Goal: Complete application form: Complete application form

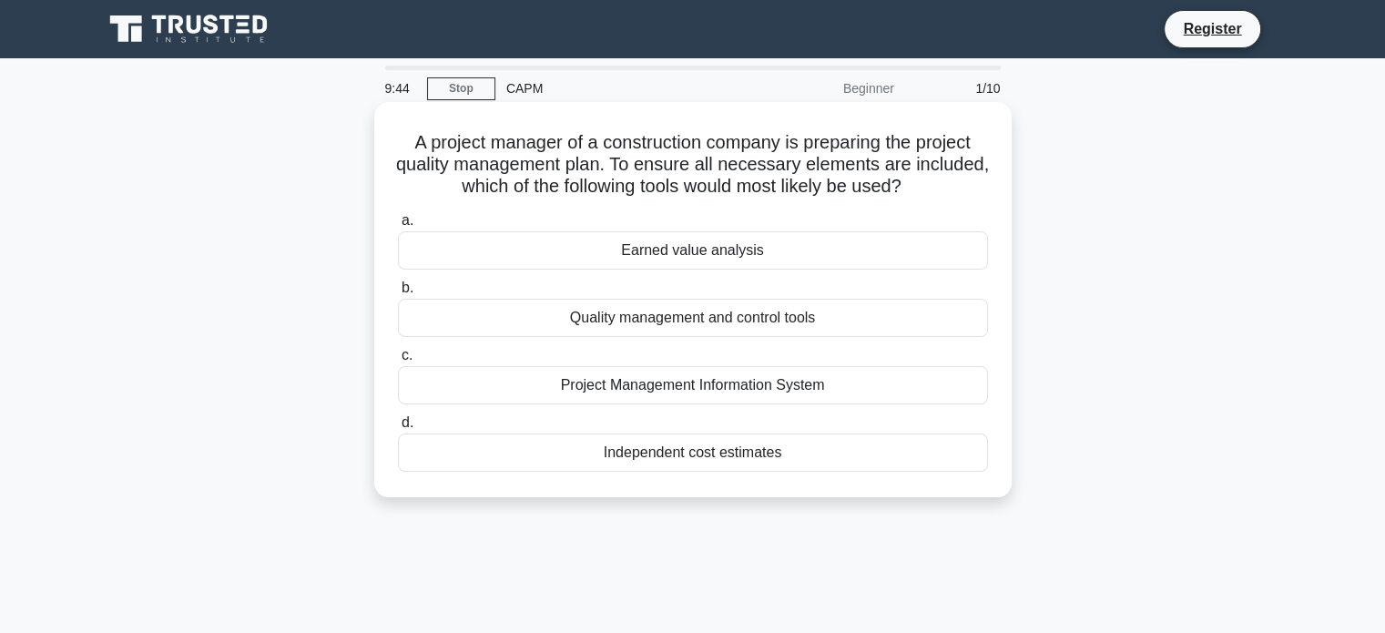
click at [610, 317] on div "Quality management and control tools" at bounding box center [693, 318] width 590 height 38
click at [398, 294] on input "b. Quality management and control tools" at bounding box center [398, 288] width 0 height 12
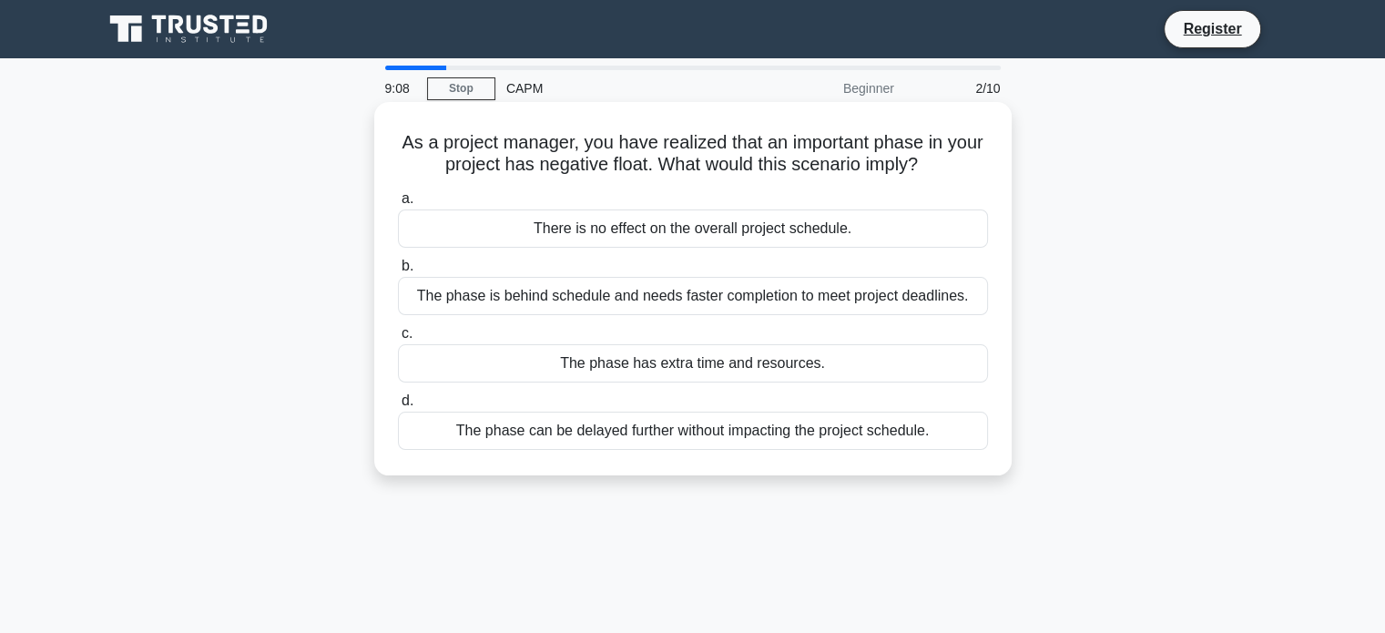
click at [670, 300] on div "The phase is behind schedule and needs faster completion to meet project deadli…" at bounding box center [693, 296] width 590 height 38
click at [398, 272] on input "b. The phase is behind schedule and needs faster completion to meet project dea…" at bounding box center [398, 266] width 0 height 12
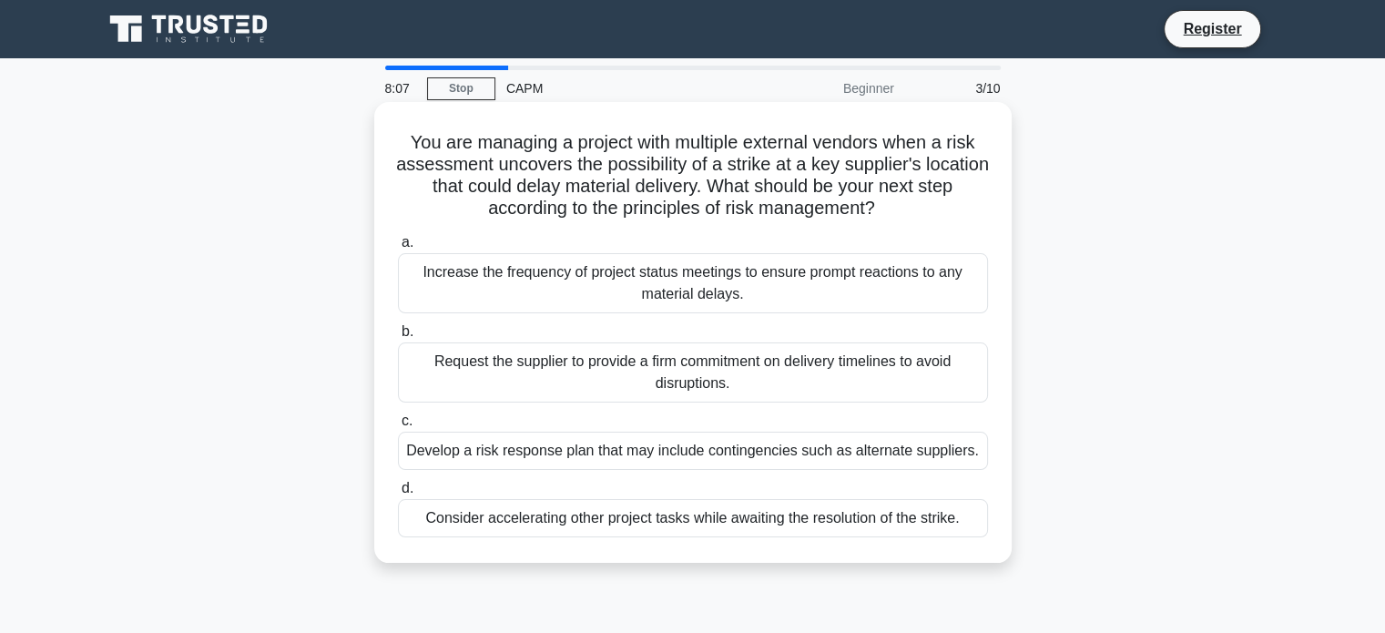
click at [632, 452] on div "Develop a risk response plan that may include contingencies such as alternate s…" at bounding box center [693, 451] width 590 height 38
click at [398, 427] on input "c. Develop a risk response plan that may include contingencies such as alternat…" at bounding box center [398, 421] width 0 height 12
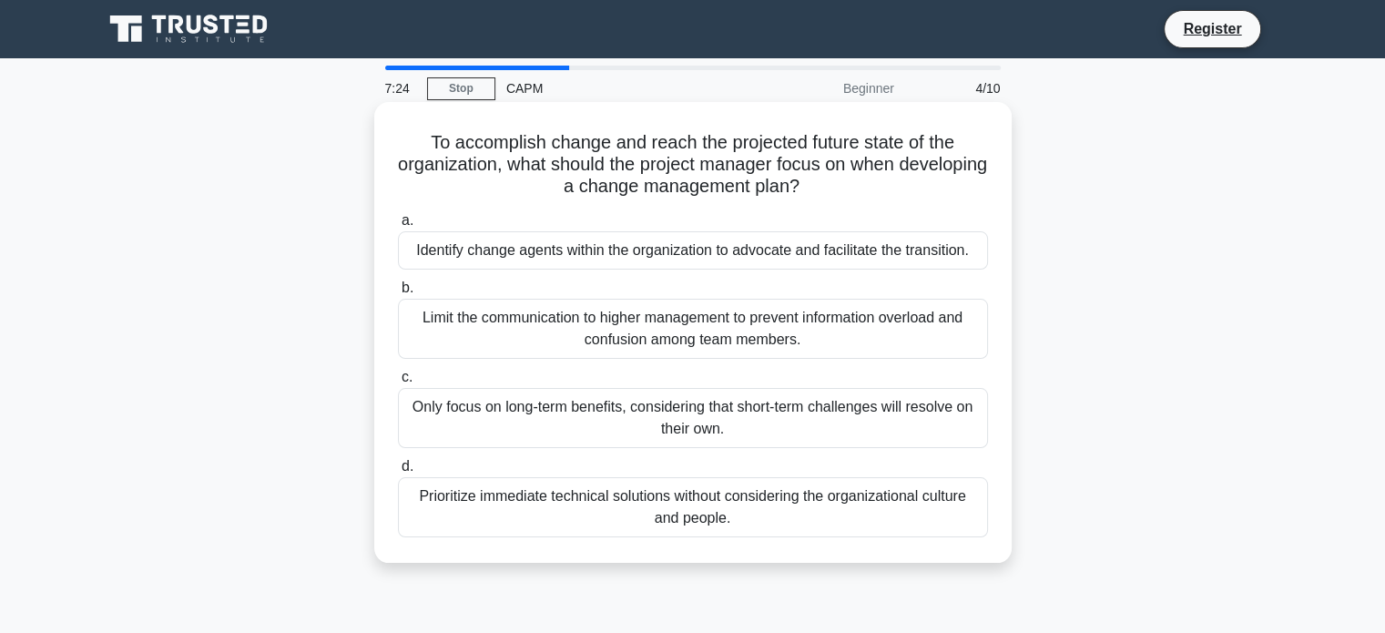
click at [543, 431] on div "Only focus on long-term benefits, considering that short-term challenges will r…" at bounding box center [693, 418] width 590 height 60
click at [398, 383] on input "c. Only focus on long-term benefits, considering that short-term challenges wil…" at bounding box center [398, 377] width 0 height 12
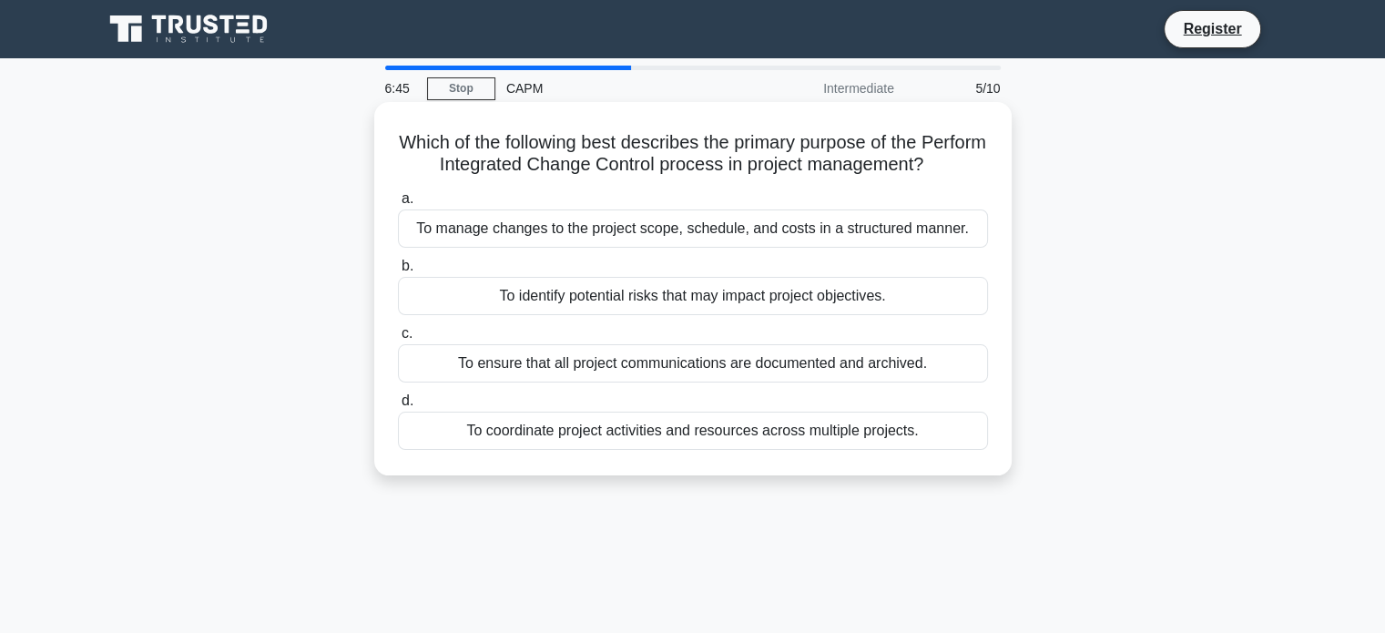
click at [546, 368] on div "To ensure that all project communications are documented and archived." at bounding box center [693, 363] width 590 height 38
click at [398, 340] on input "c. To ensure that all project communications are documented and archived." at bounding box center [398, 334] width 0 height 12
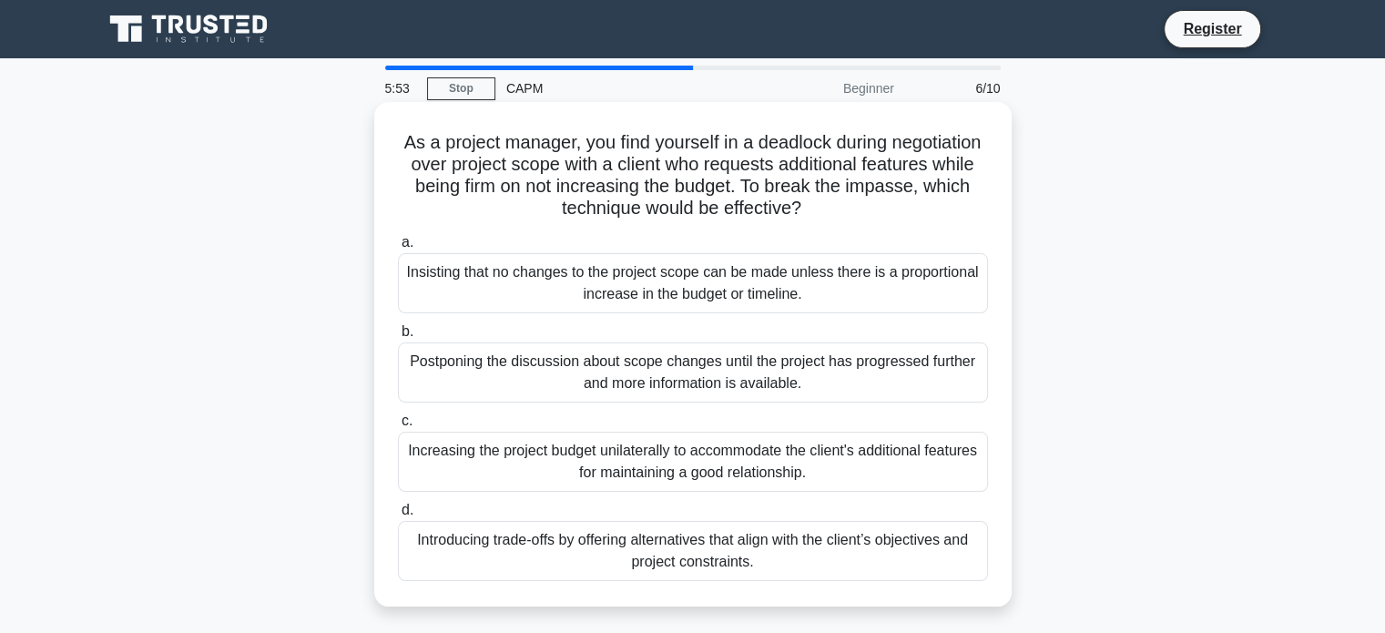
click at [539, 452] on div "Increasing the project budget unilaterally to accommodate the client's addition…" at bounding box center [693, 462] width 590 height 60
click at [398, 427] on input "c. Increasing the project budget unilaterally to accommodate the client's addit…" at bounding box center [398, 421] width 0 height 12
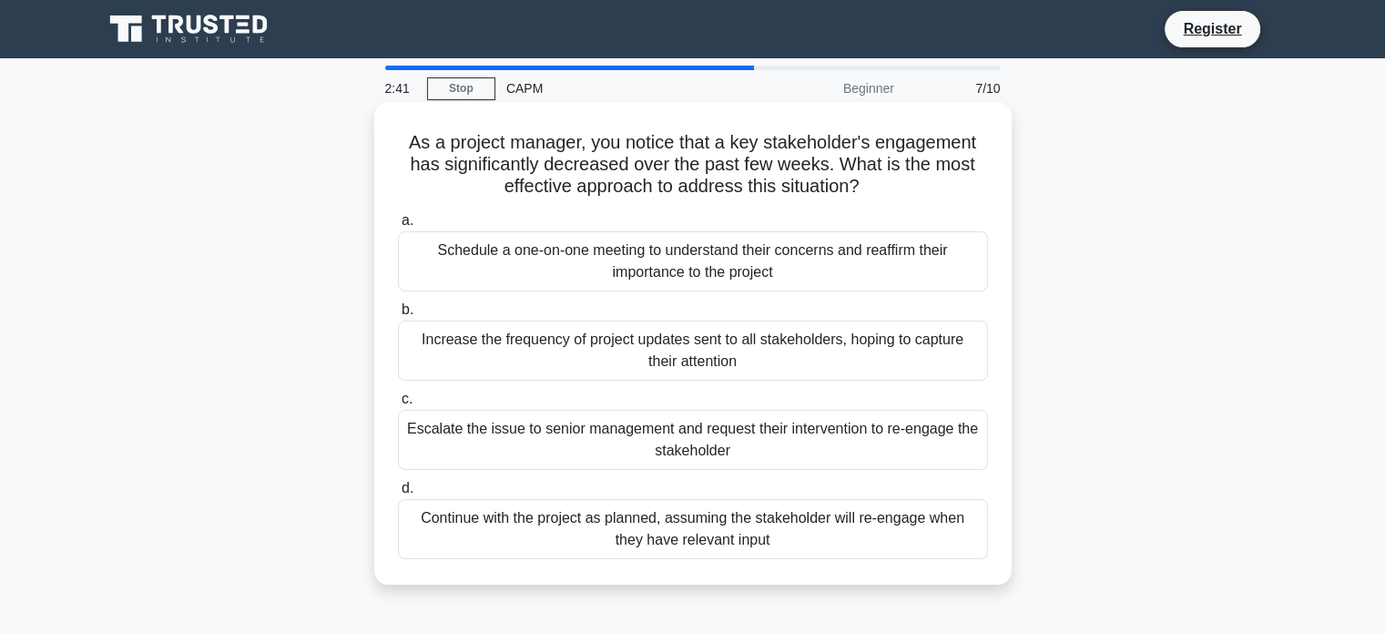
click at [612, 248] on div "Schedule a one-on-one meeting to understand their concerns and reaffirm their i…" at bounding box center [693, 261] width 590 height 60
click at [398, 227] on input "a. Schedule a one-on-one meeting to understand their concerns and reaffirm thei…" at bounding box center [398, 221] width 0 height 12
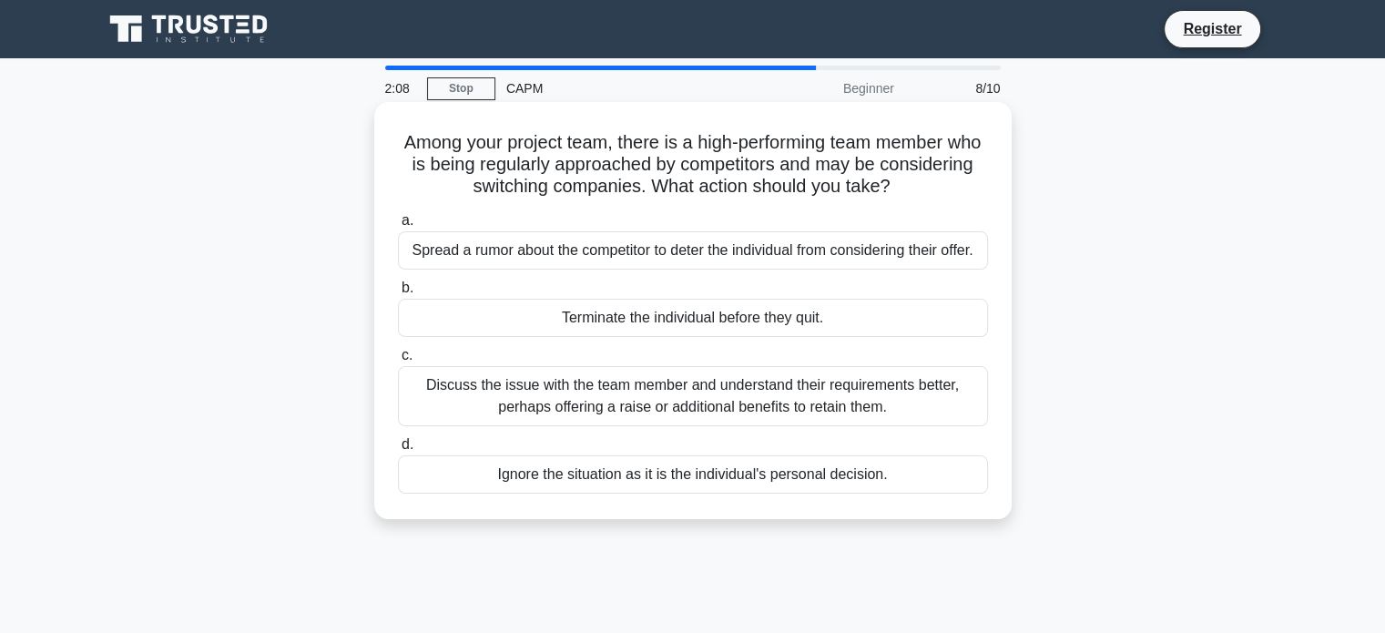
click at [676, 399] on div "Discuss the issue with the team member and understand their requirements better…" at bounding box center [693, 396] width 590 height 60
click at [398, 361] on input "c. Discuss the issue with the team member and understand their requirements bet…" at bounding box center [398, 356] width 0 height 12
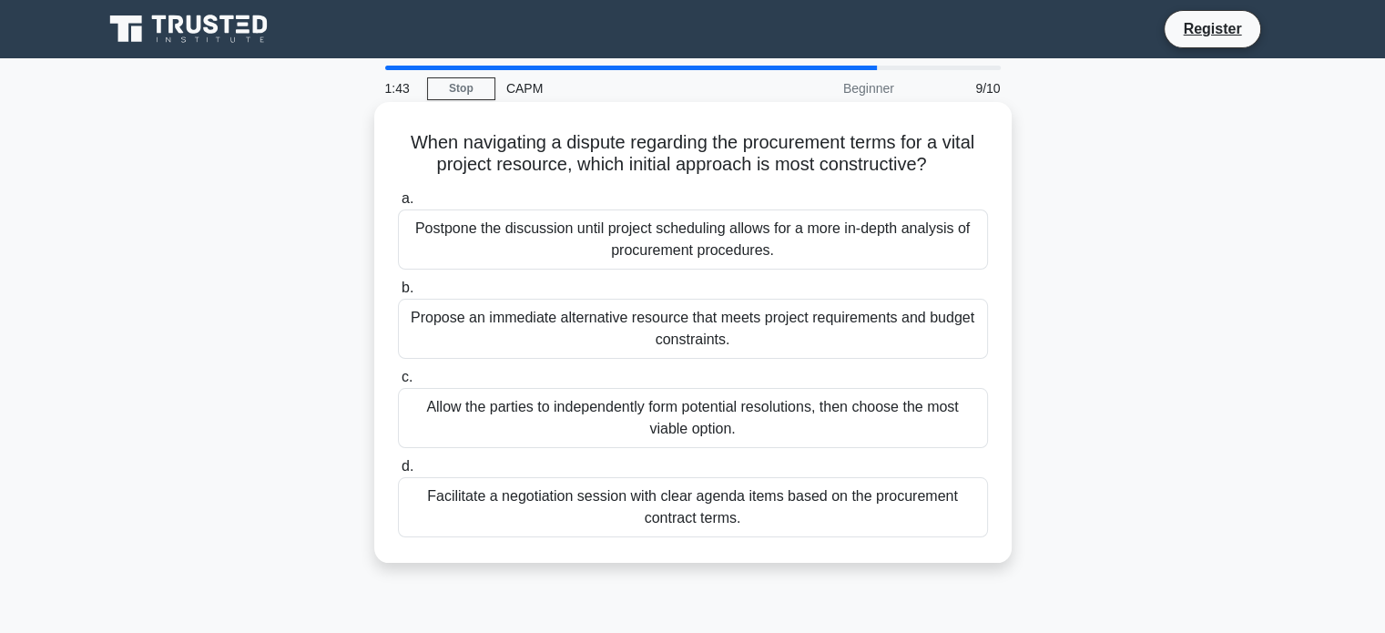
click at [561, 509] on div "Facilitate a negotiation session with clear agenda items based on the procureme…" at bounding box center [693, 507] width 590 height 60
click at [398, 473] on input "d. Facilitate a negotiation session with clear agenda items based on the procur…" at bounding box center [398, 467] width 0 height 12
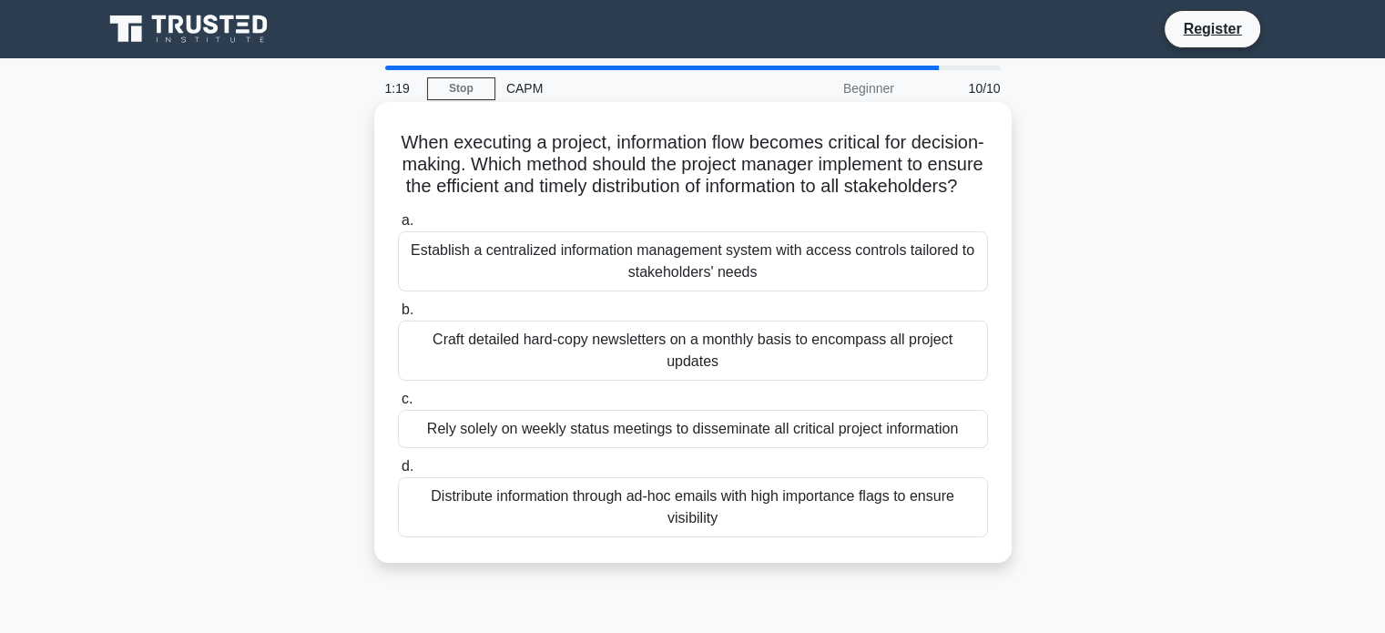
click at [636, 291] on div "Establish a centralized information management system with access controls tail…" at bounding box center [693, 261] width 590 height 60
click at [398, 227] on input "a. Establish a centralized information management system with access controls t…" at bounding box center [398, 221] width 0 height 12
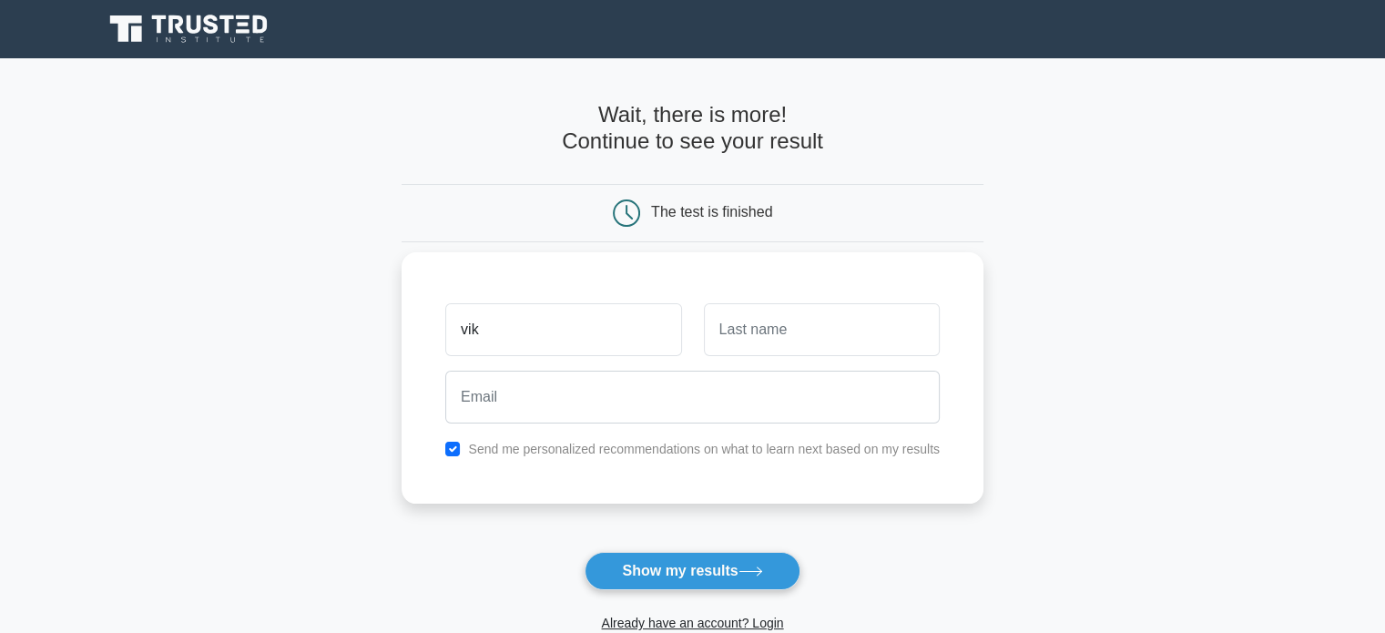
type input "[PERSON_NAME]"
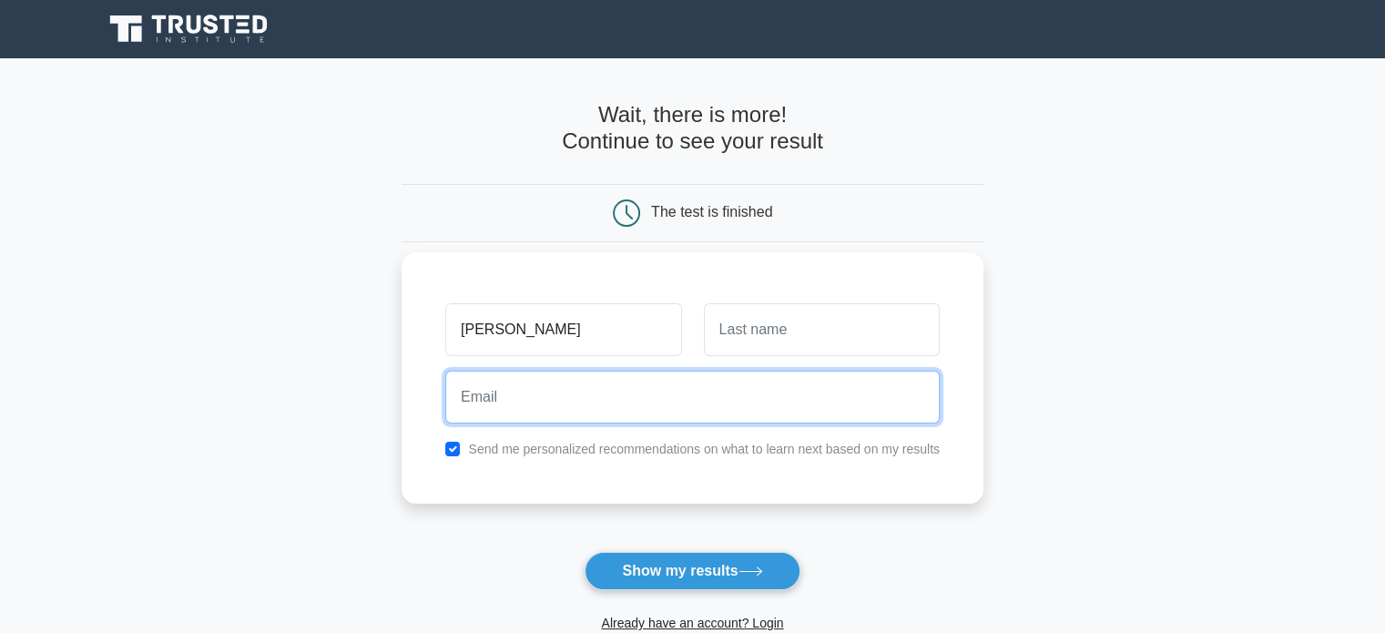
click at [667, 396] on input "email" at bounding box center [692, 397] width 494 height 53
type input "[EMAIL_ADDRESS][DOMAIN_NAME]"
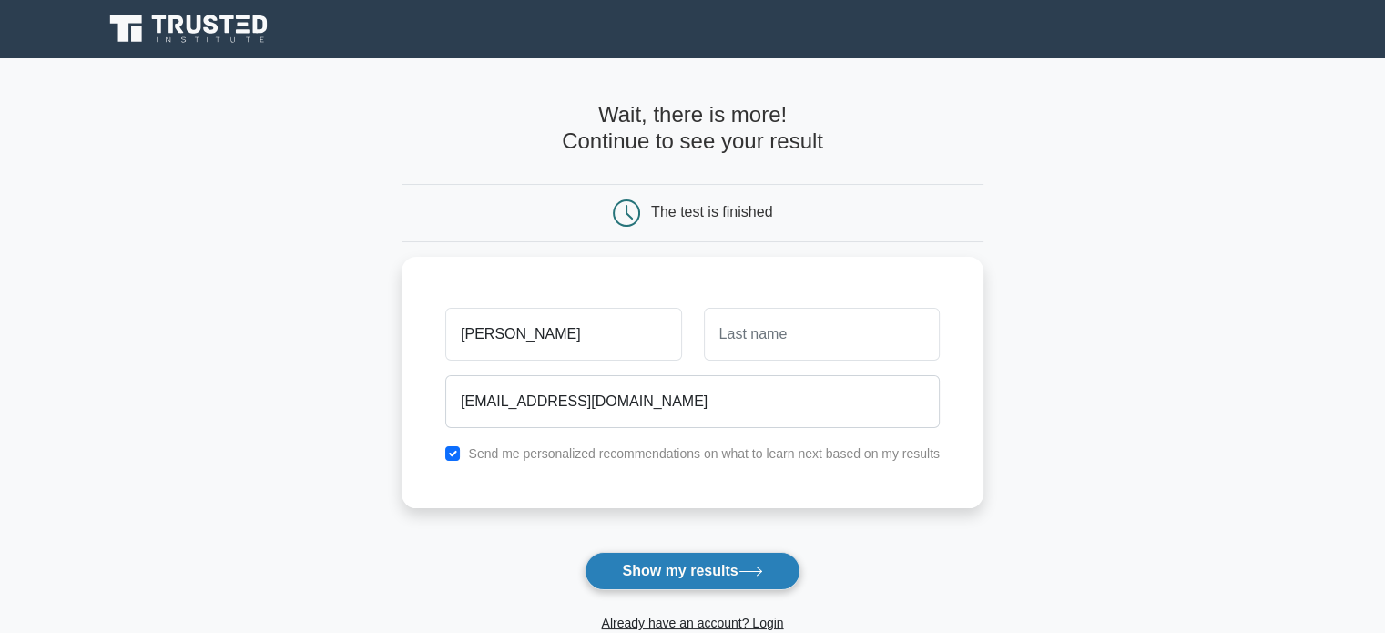
click at [661, 572] on button "Show my results" at bounding box center [692, 571] width 215 height 38
type input "Bhatt"
click at [704, 578] on button "Show my results" at bounding box center [692, 571] width 215 height 38
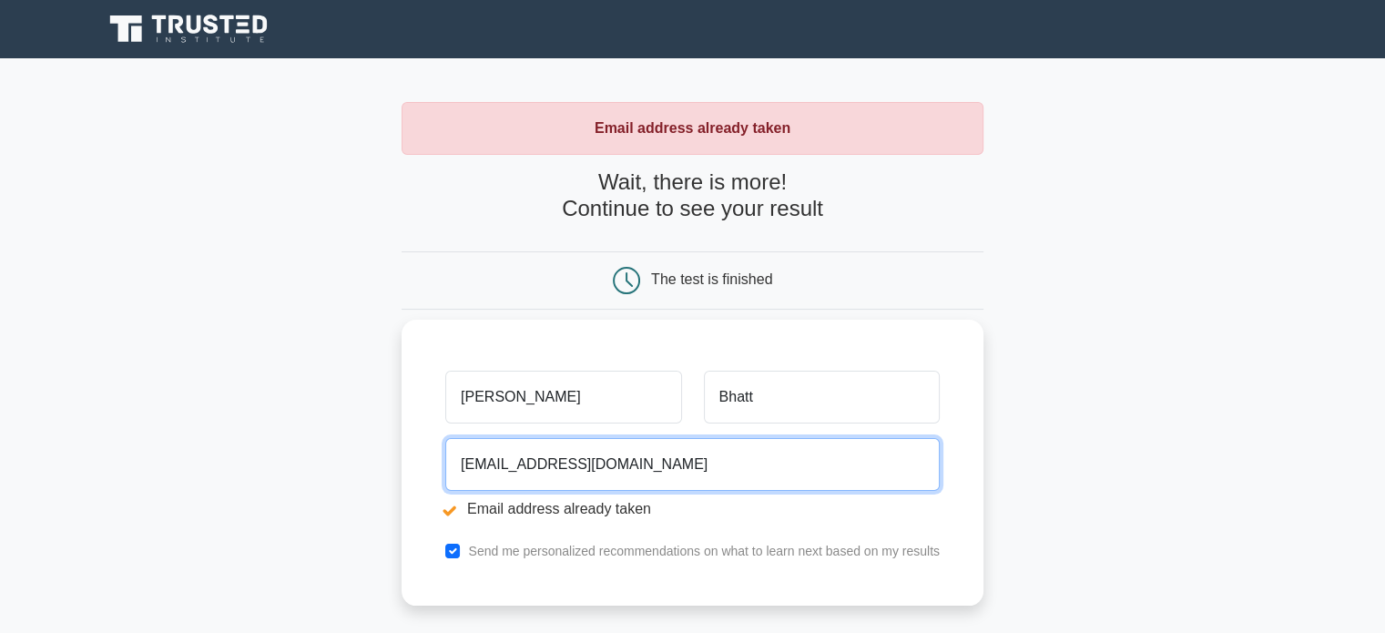
click at [681, 459] on input "[EMAIL_ADDRESS][DOMAIN_NAME]" at bounding box center [692, 464] width 494 height 53
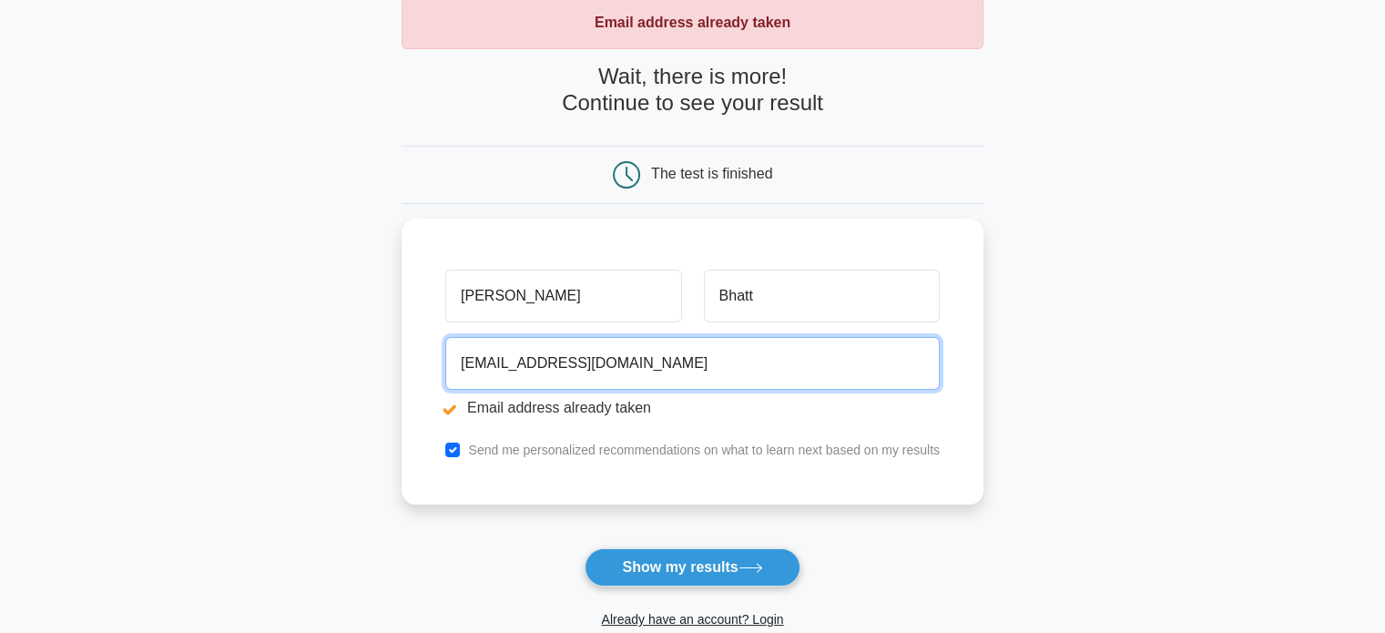
scroll to position [120, 0]
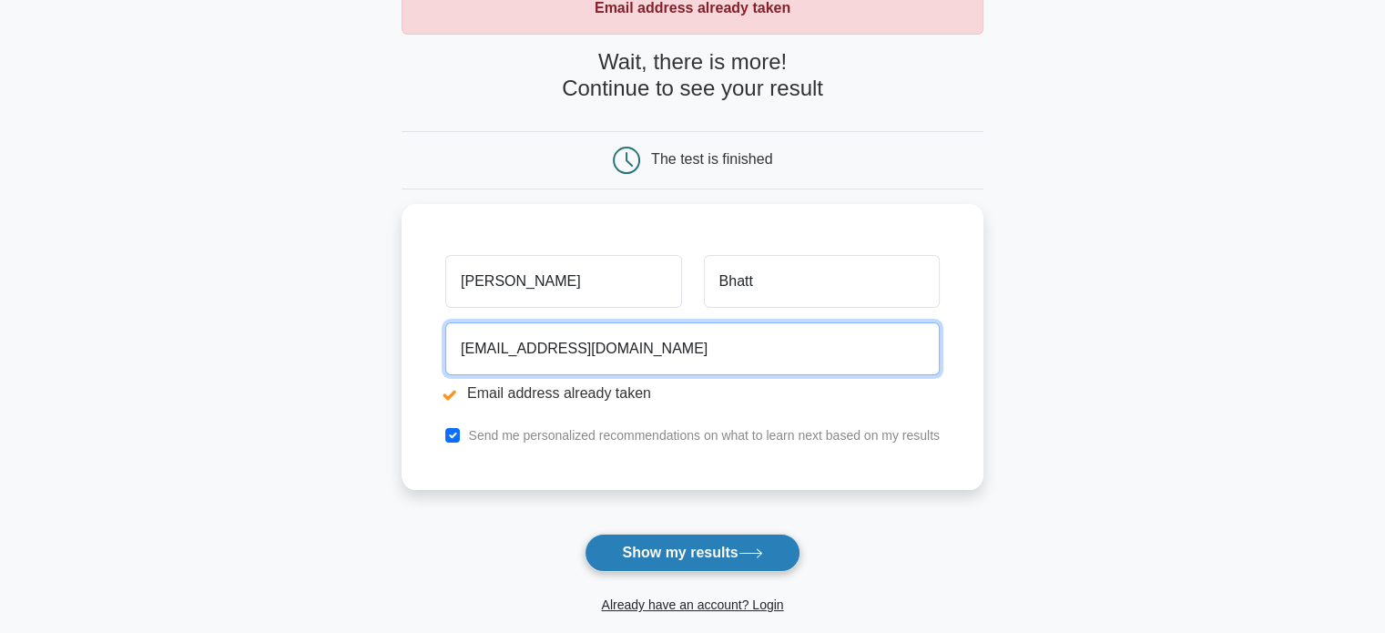
type input "vikbhatt4141@gmail.com"
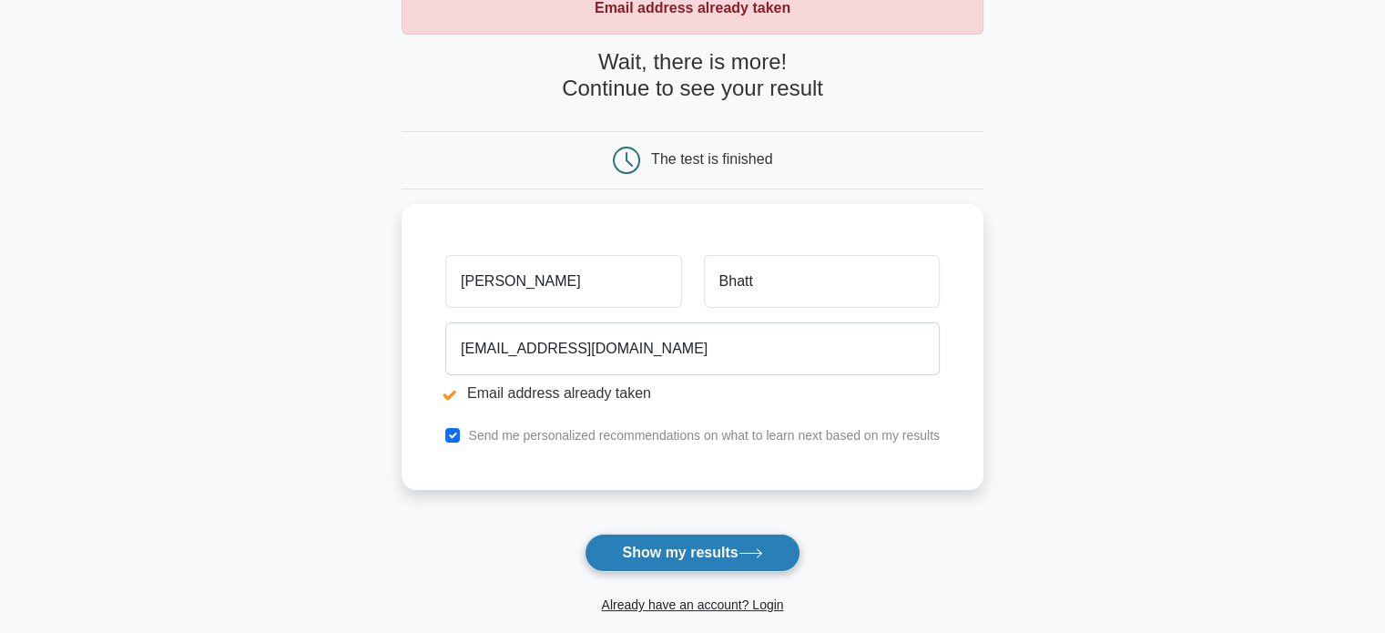
click at [728, 539] on button "Show my results" at bounding box center [692, 553] width 215 height 38
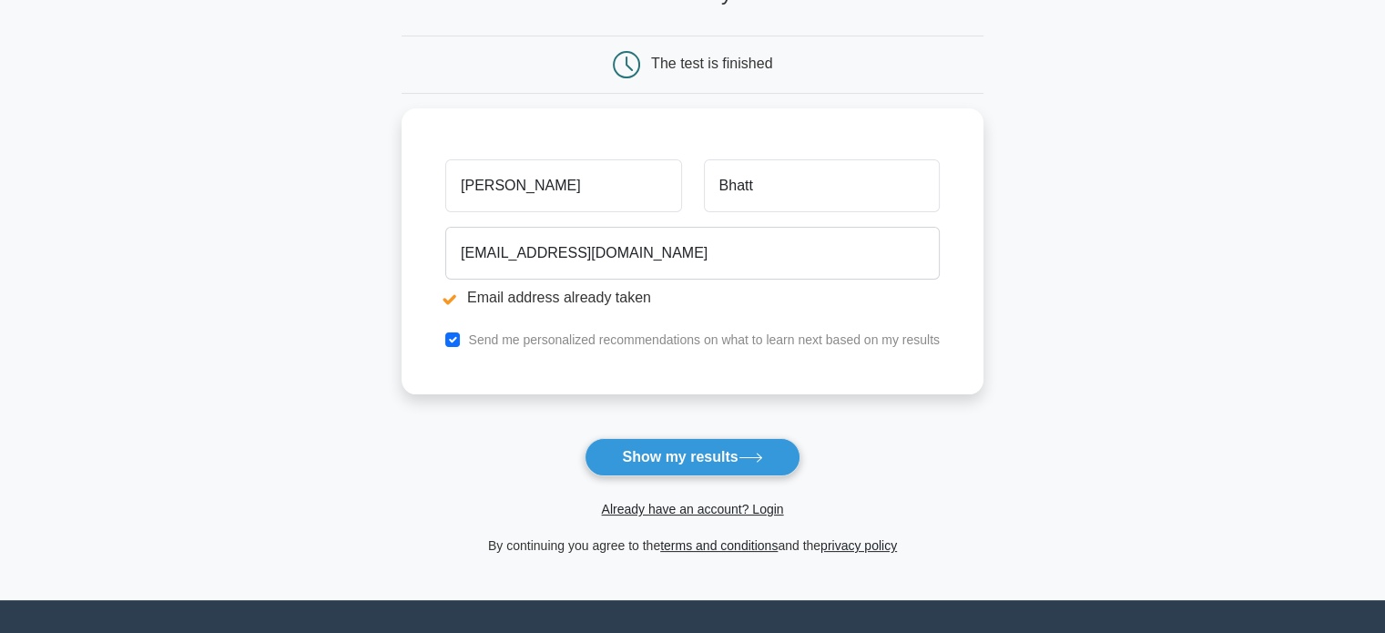
scroll to position [226, 0]
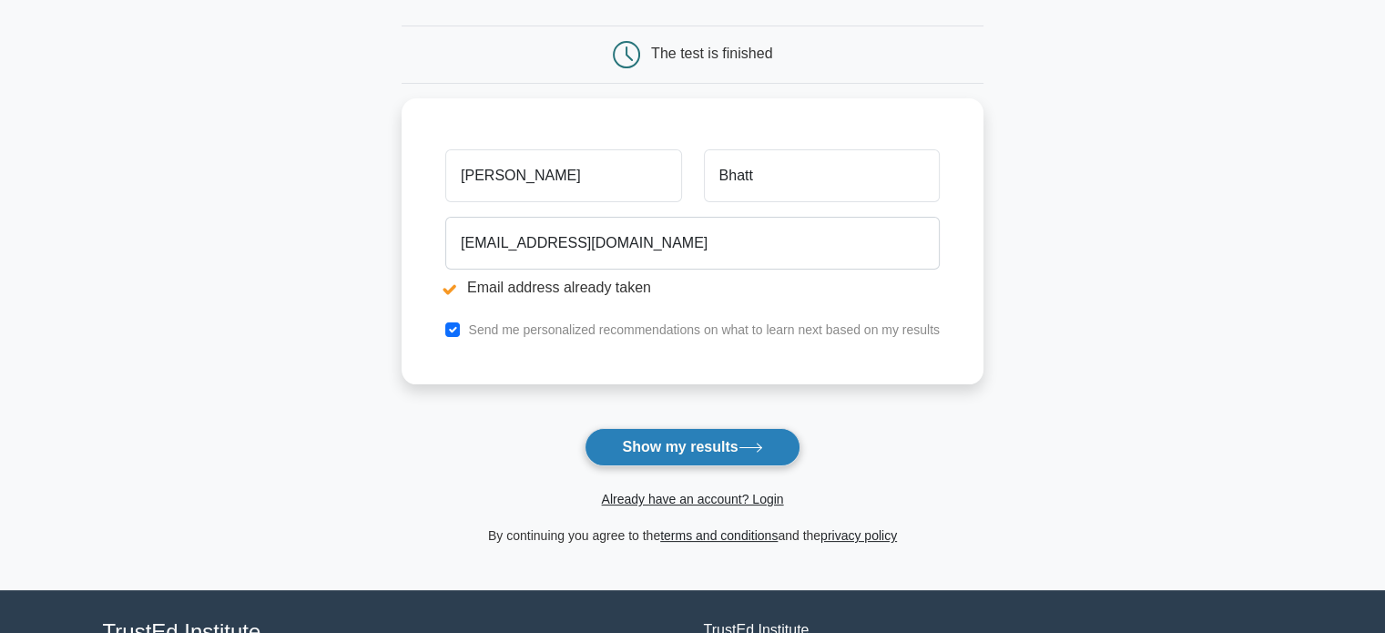
click at [713, 450] on button "Show my results" at bounding box center [692, 447] width 215 height 38
